Goal: Transaction & Acquisition: Subscribe to service/newsletter

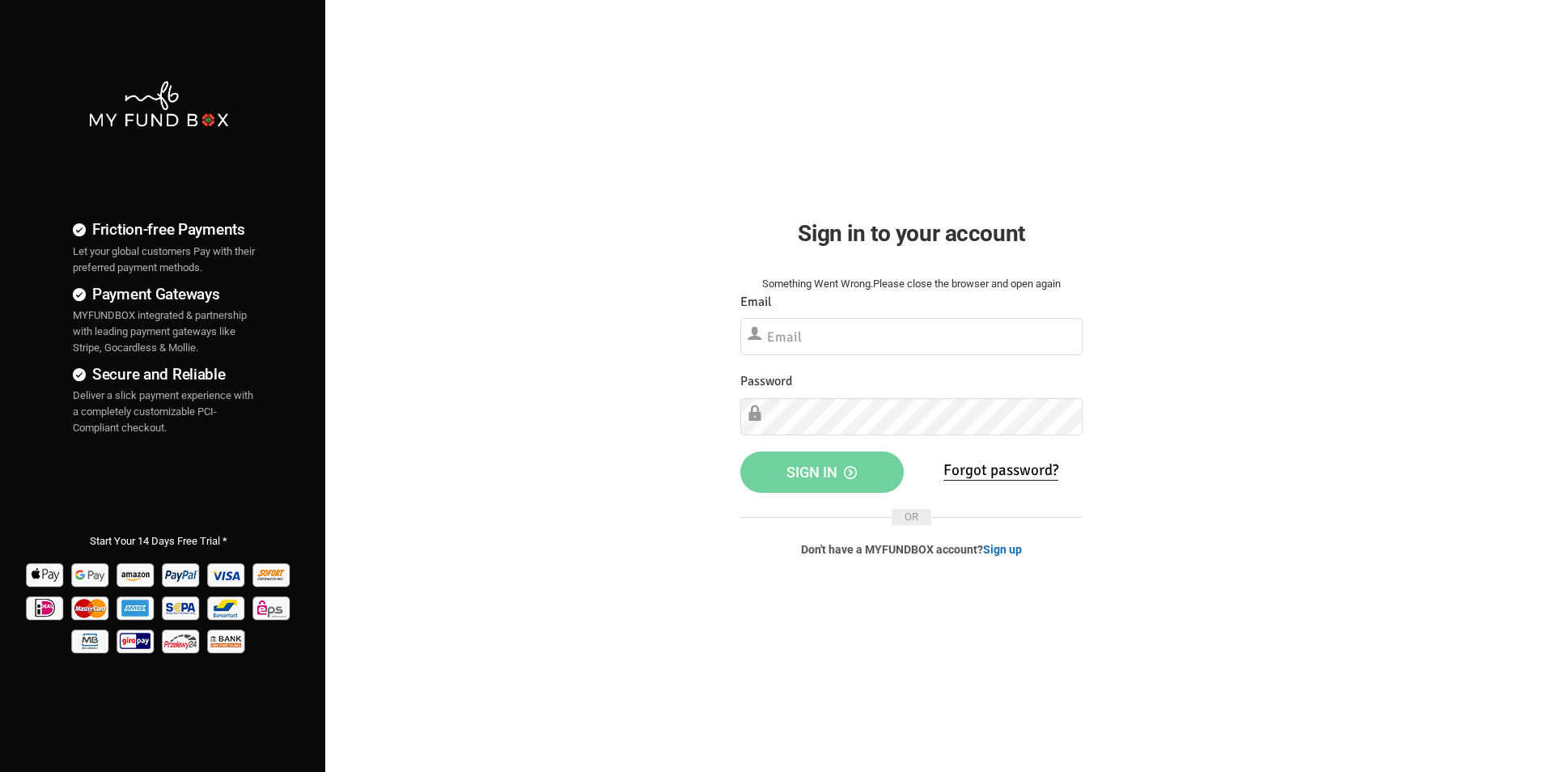
click at [1005, 548] on link "Sign up" at bounding box center [1002, 549] width 39 height 13
